Goal: Task Accomplishment & Management: Manage account settings

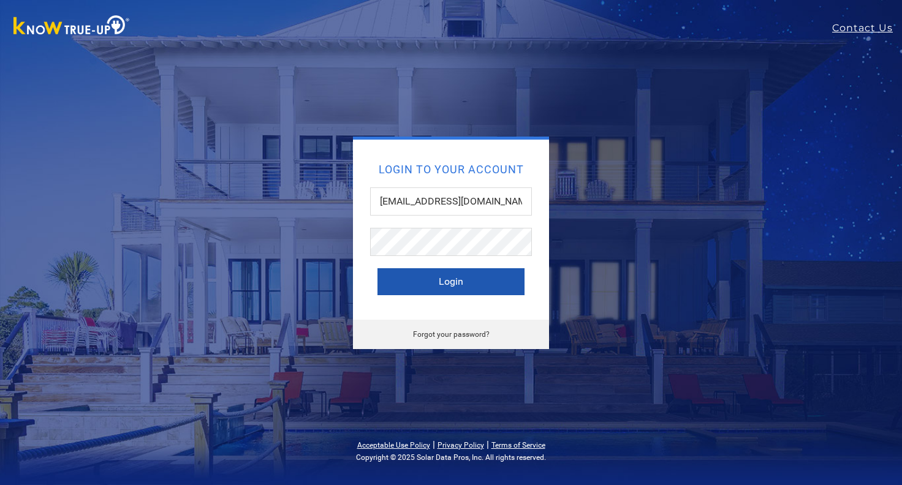
click at [440, 286] on button "Login" at bounding box center [450, 281] width 147 height 27
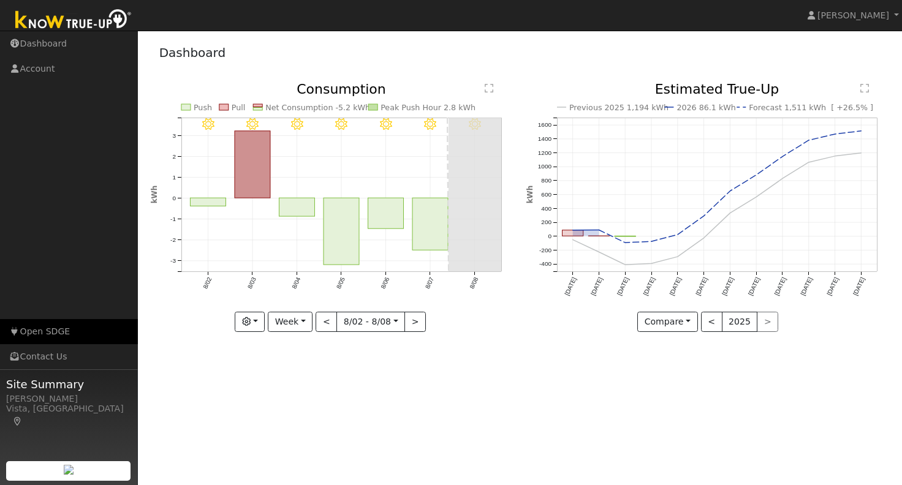
click at [32, 325] on link "Open SDGE" at bounding box center [69, 331] width 138 height 25
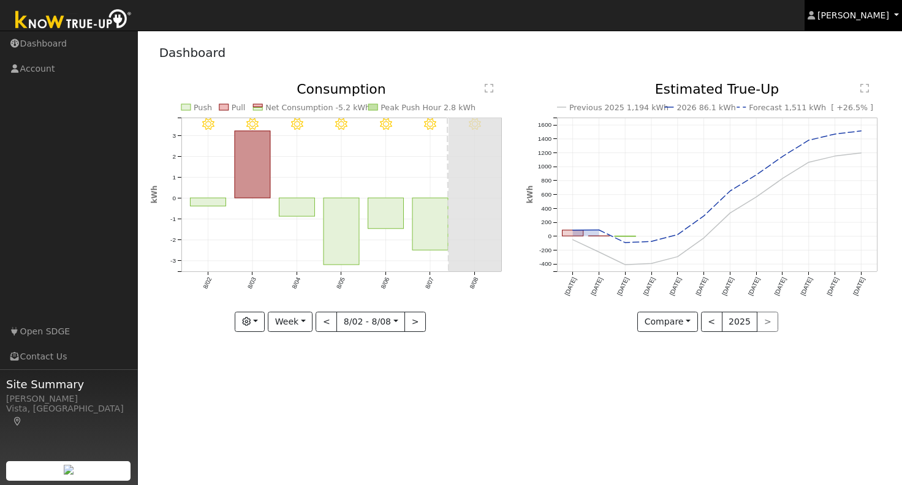
click at [859, 15] on span "[PERSON_NAME]" at bounding box center [853, 15] width 72 height 10
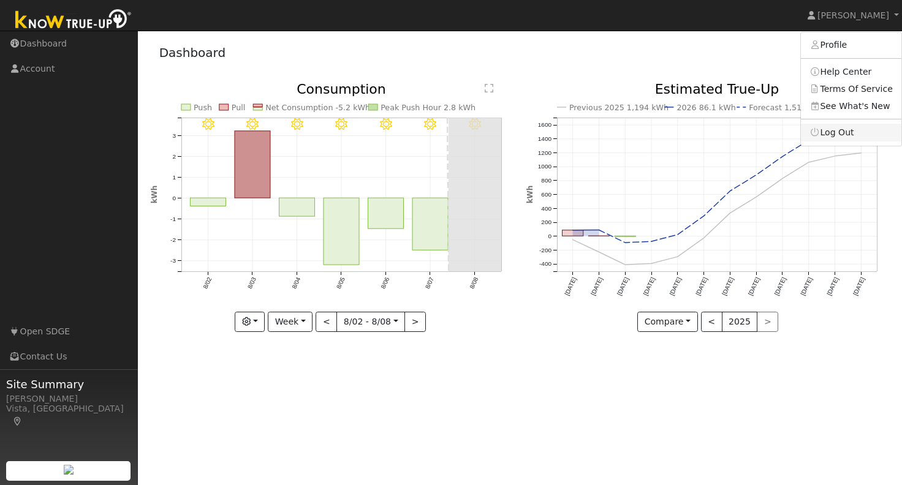
click at [841, 137] on link "Log Out" at bounding box center [851, 132] width 100 height 17
